Goal: Information Seeking & Learning: Learn about a topic

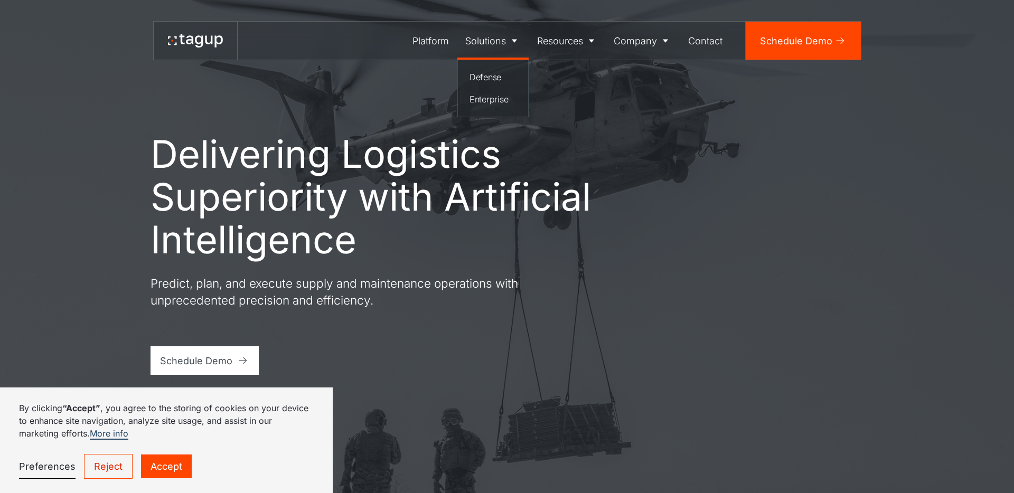
click at [482, 49] on link "Solutions" at bounding box center [493, 41] width 72 height 38
click at [435, 43] on div "Platform" at bounding box center [431, 41] width 36 height 14
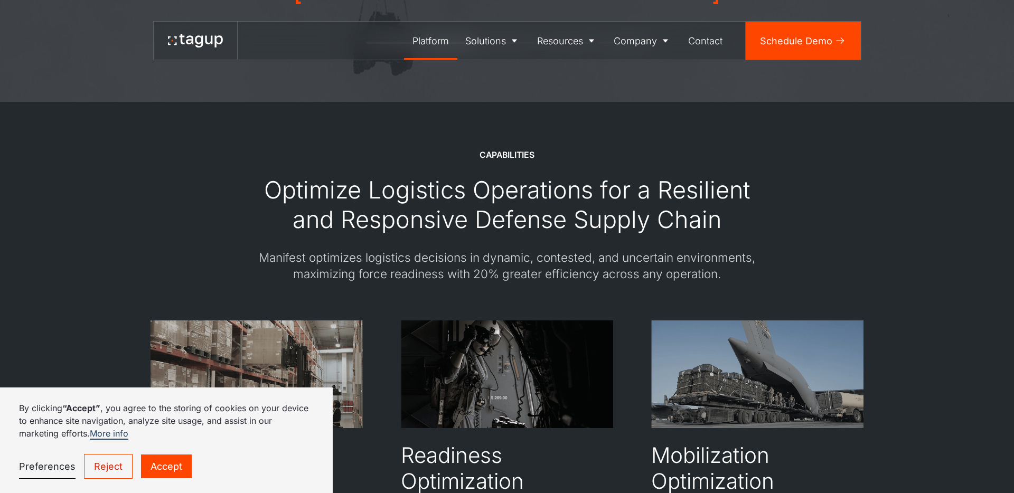
scroll to position [1697, 0]
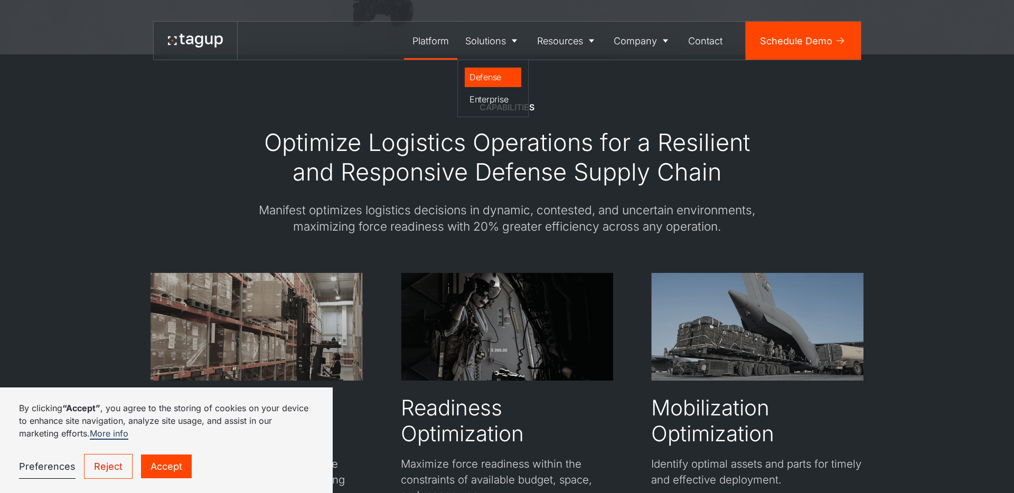
click at [482, 76] on div "Defense" at bounding box center [493, 77] width 47 height 13
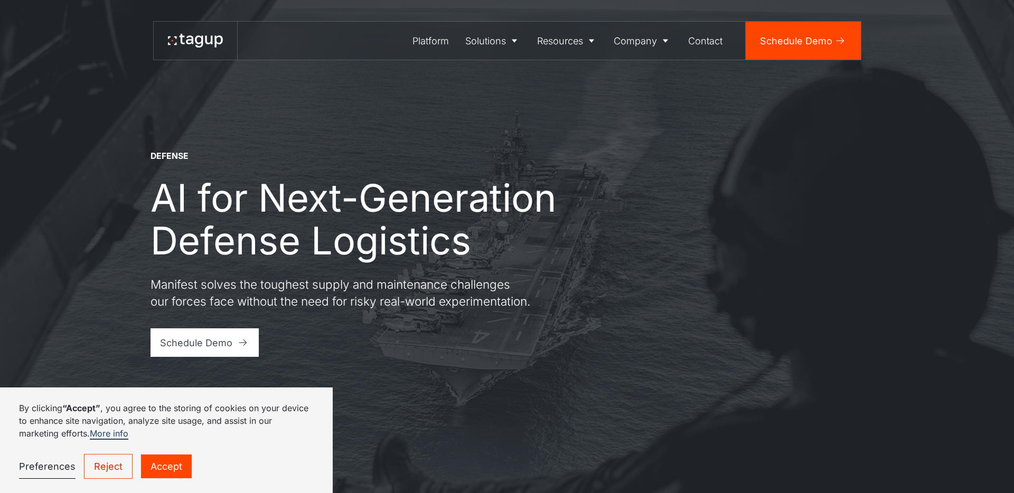
click at [97, 465] on link "Reject" at bounding box center [108, 466] width 49 height 25
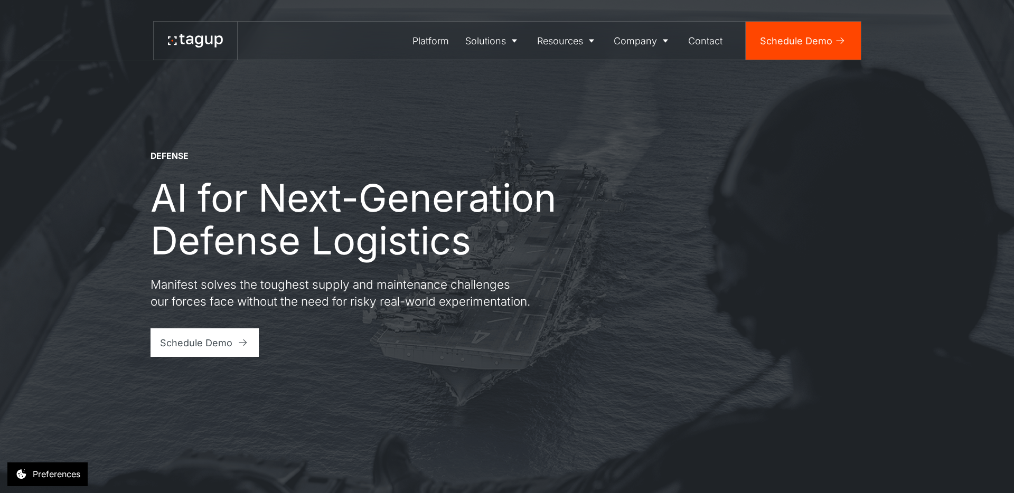
click at [97, 465] on div "DEFENSE AI for Next-Generation Defense Logistics Manifest solves the toughest s…" at bounding box center [507, 246] width 967 height 493
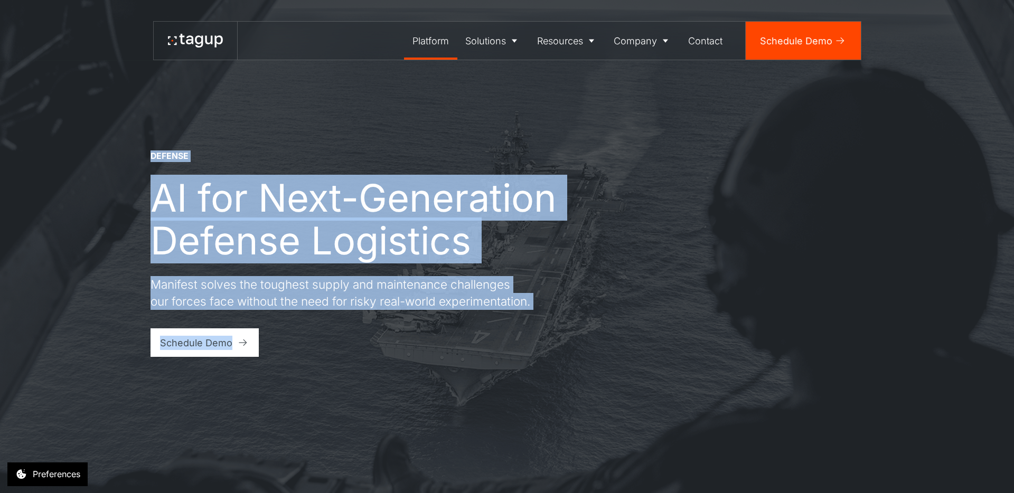
click at [432, 45] on div "Platform" at bounding box center [431, 41] width 36 height 14
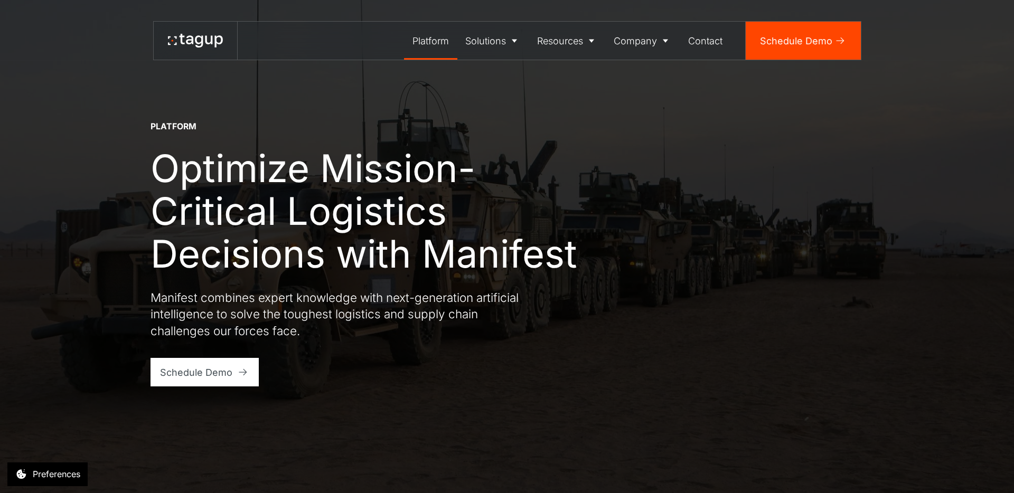
click at [258, 132] on div "Platform Optimize Mission-Critical Logistics Decisions with Manifest Manifest c…" at bounding box center [373, 230] width 444 height 219
